Goal: Task Accomplishment & Management: Use online tool/utility

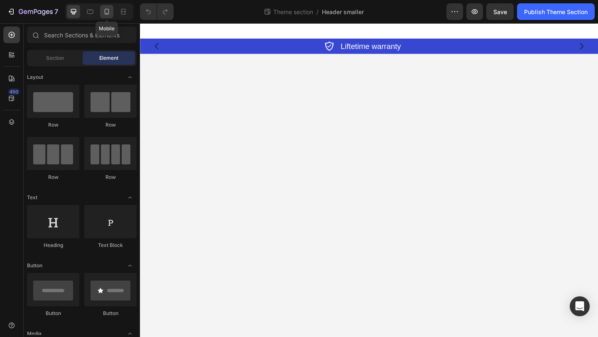
click at [111, 11] on icon at bounding box center [107, 11] width 8 height 8
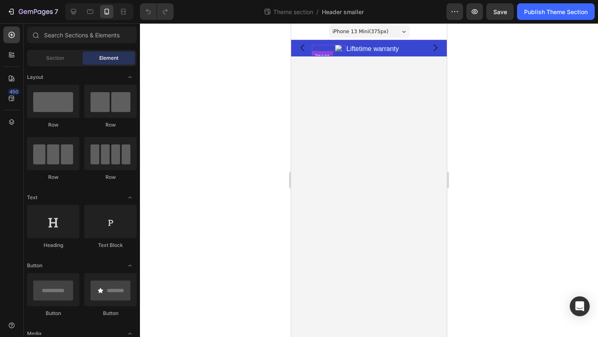
click at [333, 49] on div at bounding box center [328, 48] width 32 height 7
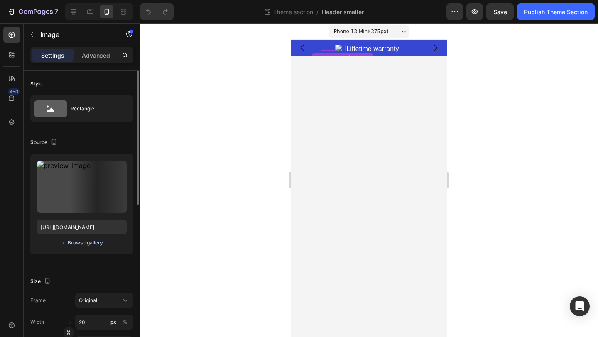
click at [76, 243] on div "Browse gallery" at bounding box center [85, 242] width 35 height 7
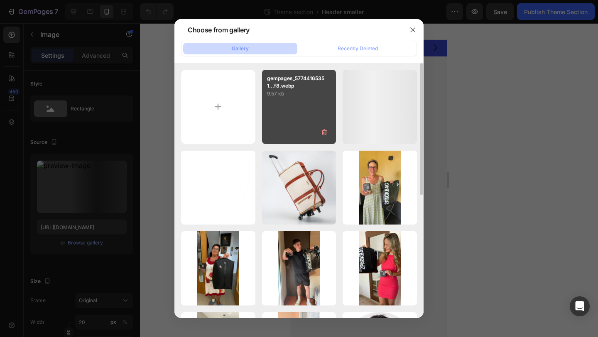
click at [311, 101] on div "gempages_57744165351...f8.webp 9.57 kb" at bounding box center [299, 107] width 74 height 74
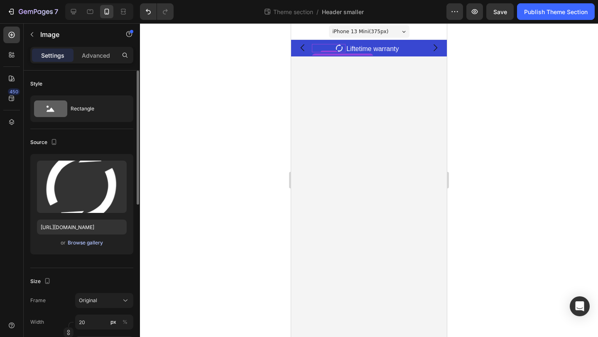
click at [90, 241] on div "Browse gallery" at bounding box center [85, 242] width 35 height 7
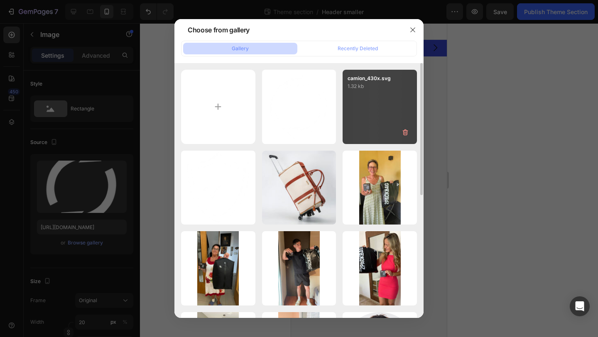
click at [390, 110] on div "camion_430x.svg 1.32 kb" at bounding box center [379, 107] width 74 height 74
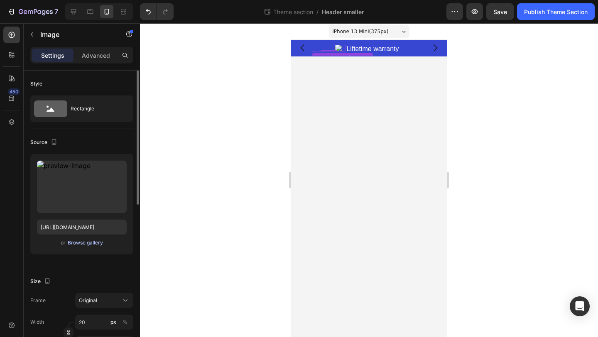
click at [83, 244] on div "Browse gallery" at bounding box center [85, 242] width 35 height 7
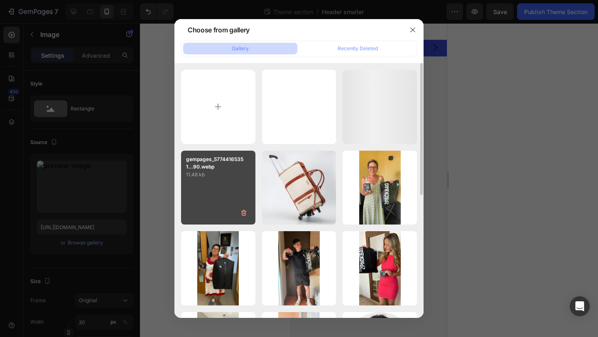
click at [216, 195] on div "gempages_57744165351...90.webp 11.48 kb" at bounding box center [218, 188] width 74 height 74
type input "[URL][DOMAIN_NAME]"
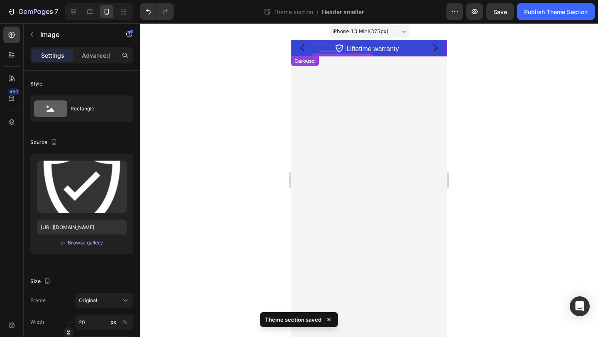
click at [435, 46] on icon "Carousel Next Arrow" at bounding box center [435, 48] width 10 height 10
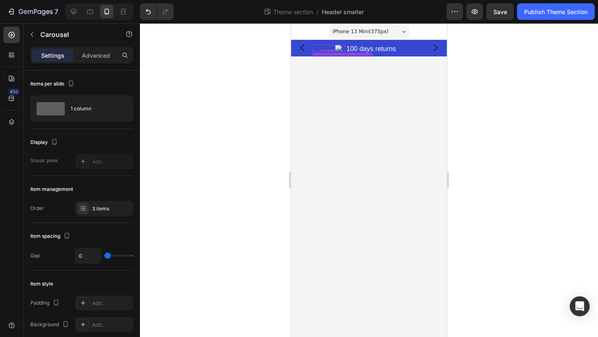
click at [337, 50] on img at bounding box center [339, 48] width 8 height 7
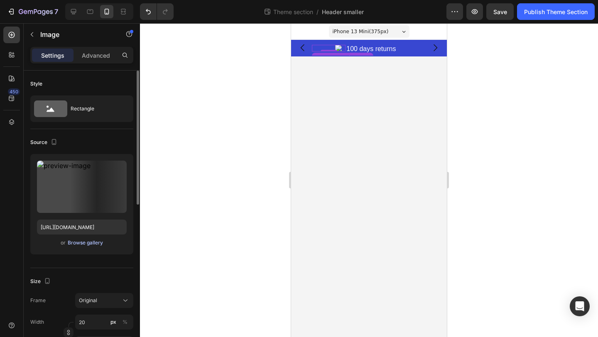
click at [88, 244] on div "Browse gallery" at bounding box center [85, 242] width 35 height 7
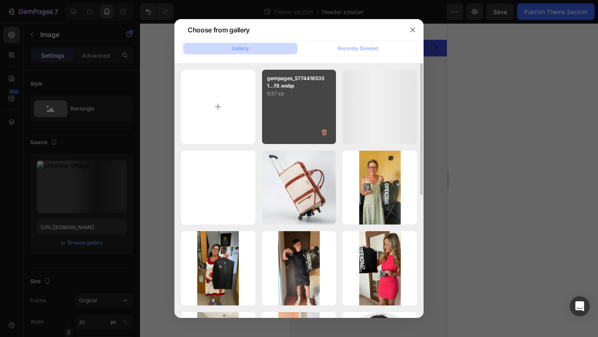
click at [303, 102] on div "gempages_57744165351...f8.webp 9.57 kb" at bounding box center [299, 107] width 74 height 74
type input "[URL][DOMAIN_NAME]"
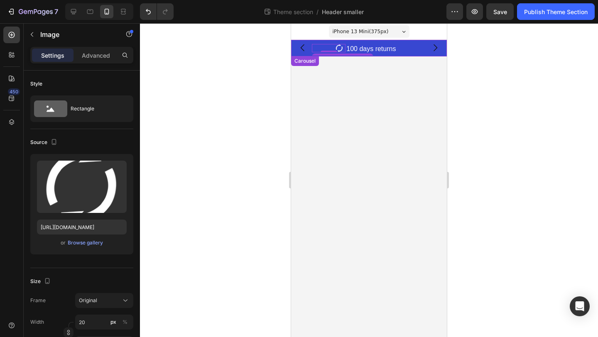
click at [432, 49] on icon "Carousel Next Arrow" at bounding box center [435, 48] width 10 height 10
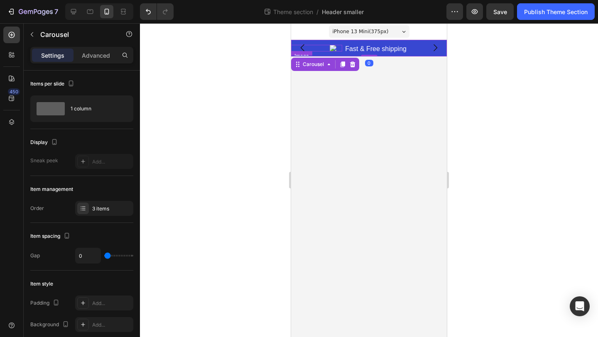
click at [328, 49] on div at bounding box center [316, 48] width 47 height 7
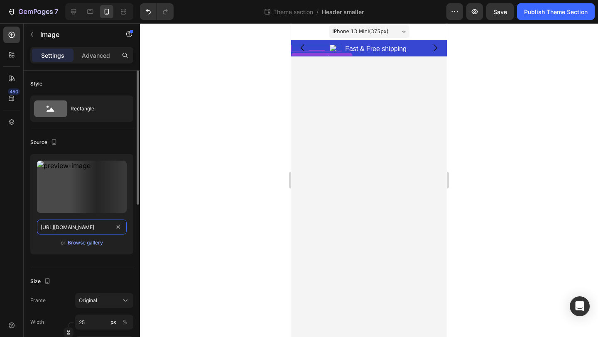
click at [78, 222] on input "[URL][DOMAIN_NAME]" at bounding box center [82, 227] width 90 height 15
paste input "truck.svg?v=1758646486"
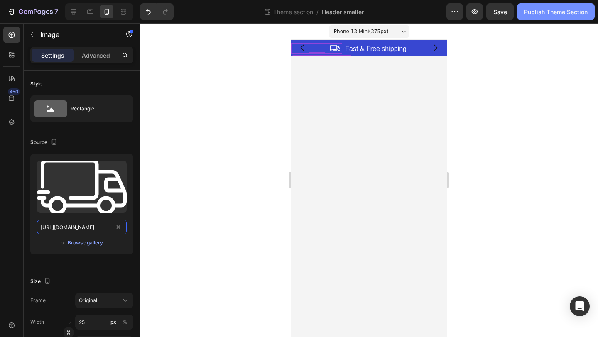
type input "[URL][DOMAIN_NAME]"
click at [539, 16] on div "Publish Theme Section" at bounding box center [555, 11] width 63 height 9
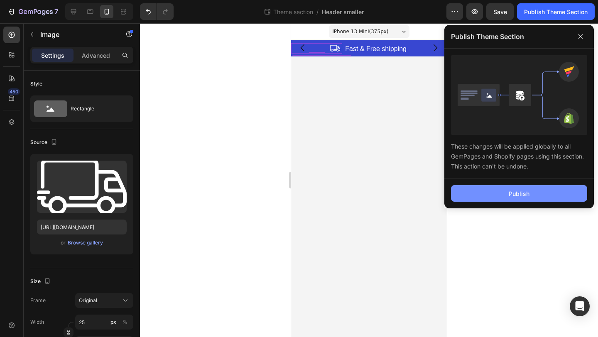
click at [510, 193] on div "Publish" at bounding box center [518, 193] width 21 height 9
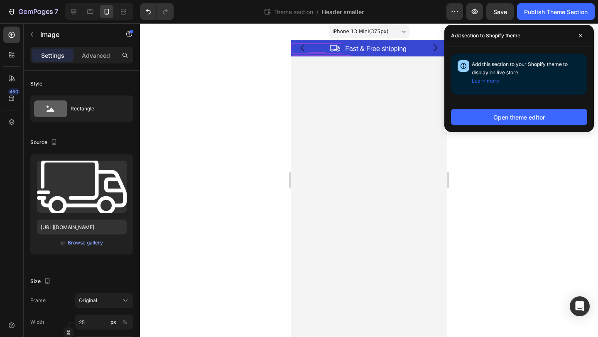
click at [313, 46] on button "Carousel Back Arrow" at bounding box center [302, 47] width 23 height 23
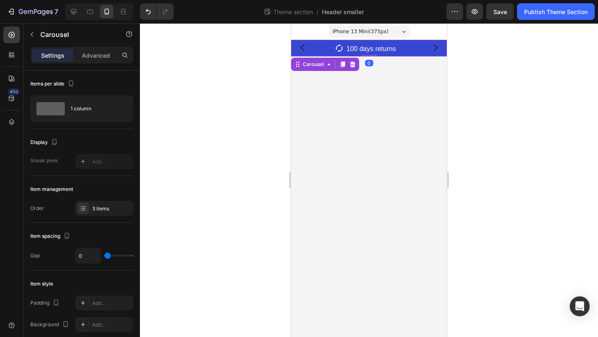
click at [308, 46] on button "Carousel Back Arrow" at bounding box center [302, 47] width 23 height 23
click at [542, 19] on button "Publish Theme Section" at bounding box center [556, 11] width 78 height 17
